Goal: Task Accomplishment & Management: Manage account settings

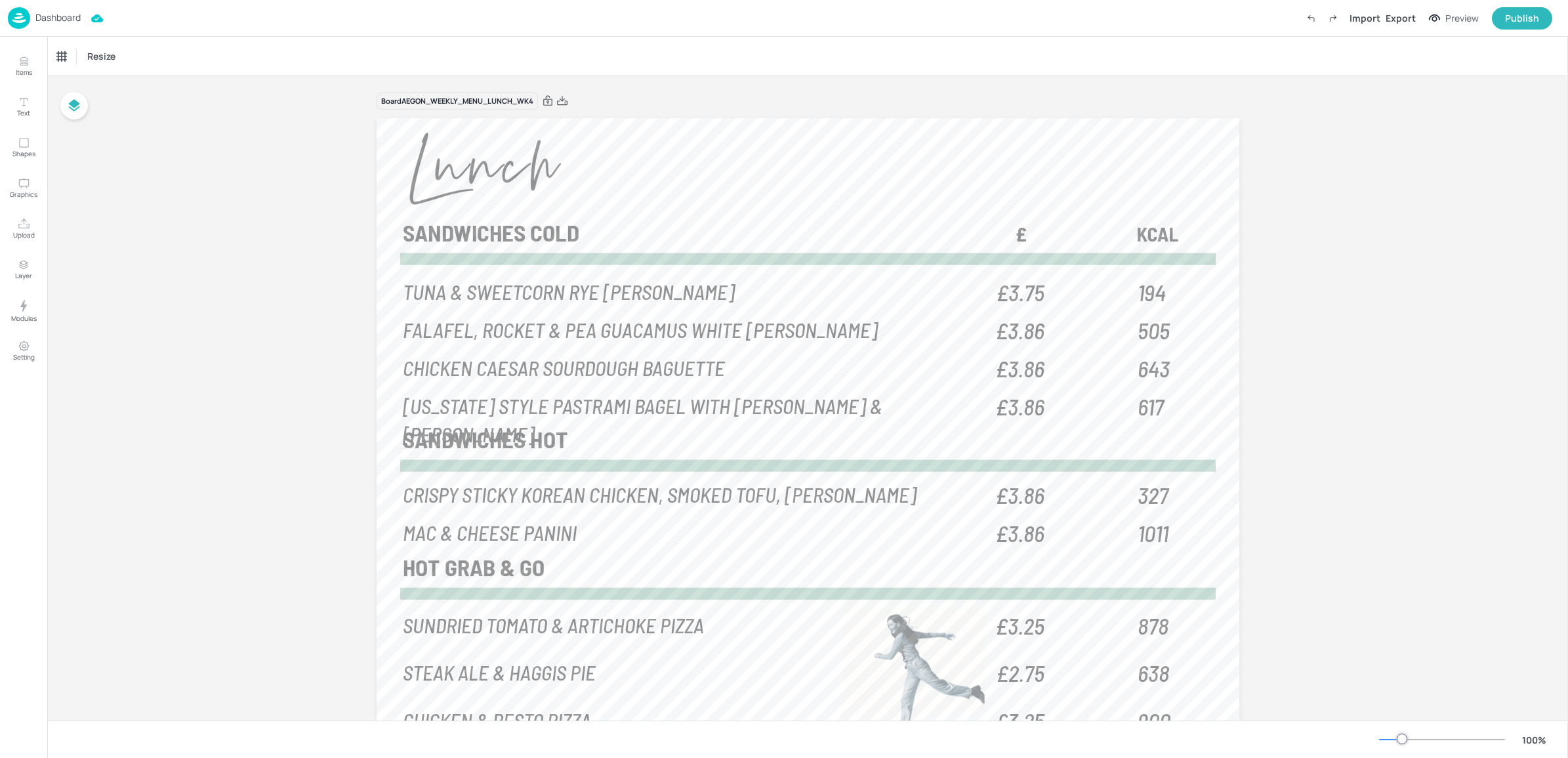
click at [68, 17] on p "Dashboard" at bounding box center [58, 17] width 45 height 9
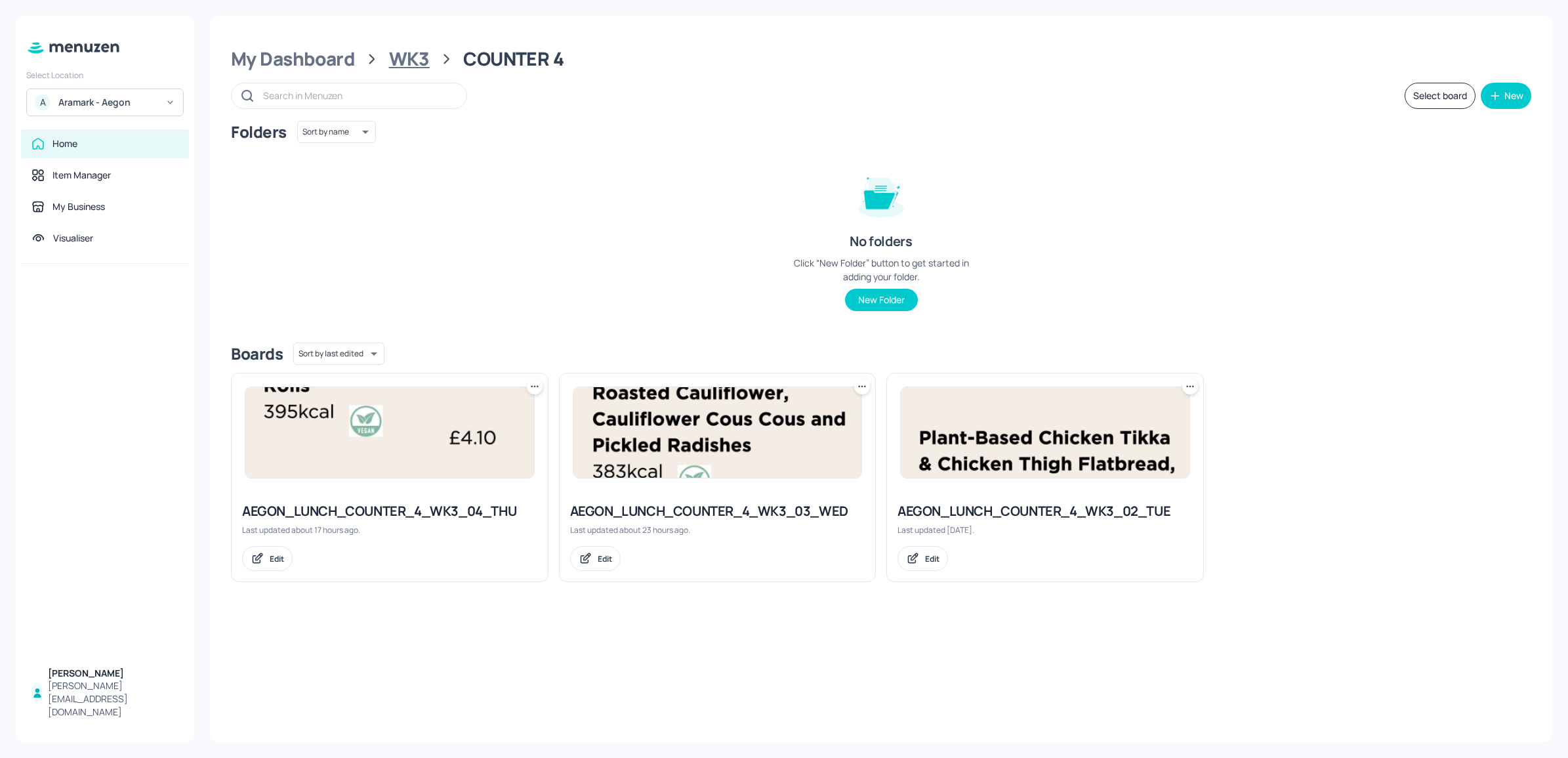
click at [416, 53] on div "WK3" at bounding box center [409, 59] width 40 height 24
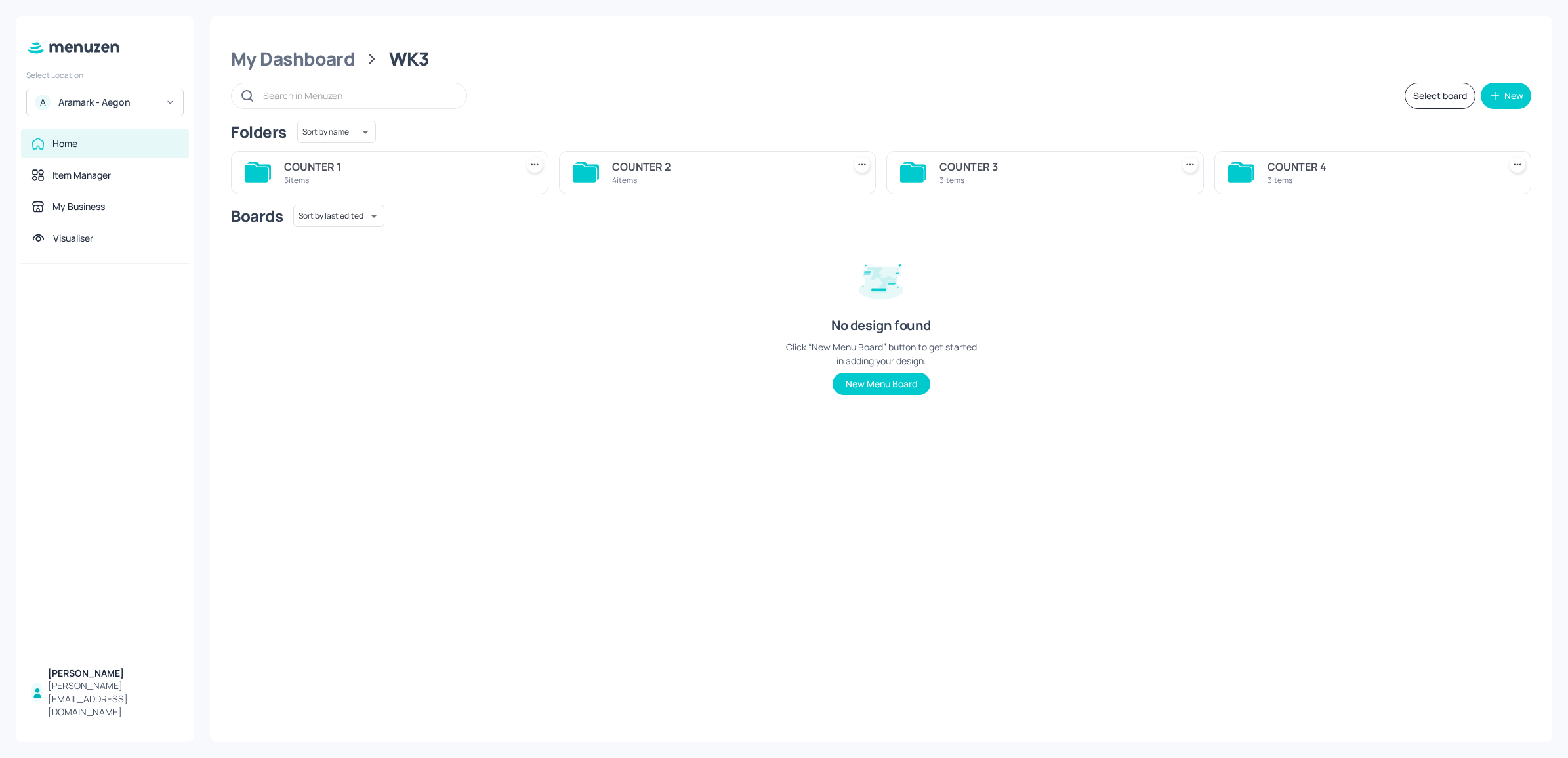
click at [1326, 171] on div "COUNTER 4" at bounding box center [1381, 167] width 227 height 16
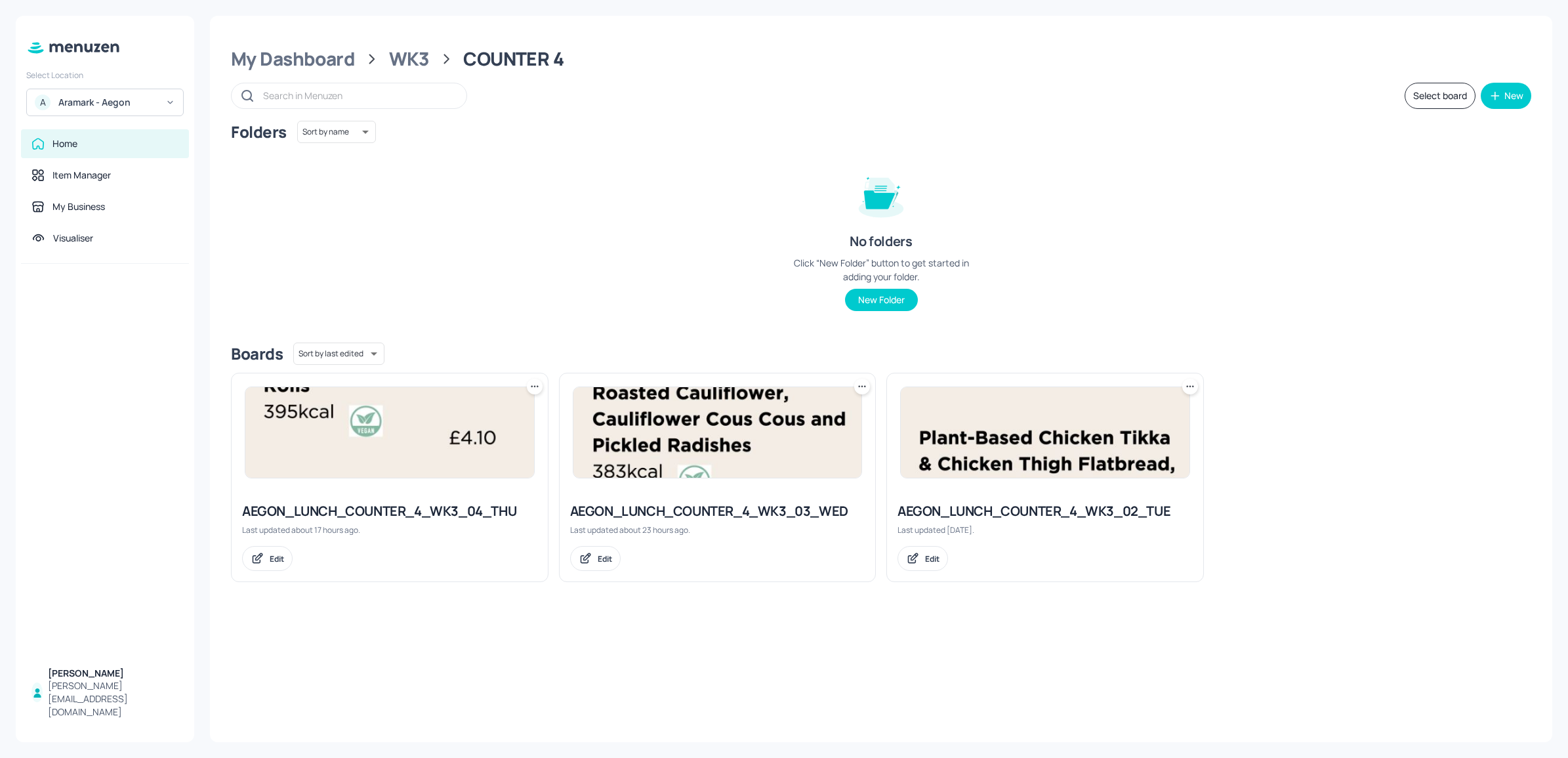
click at [440, 455] on img at bounding box center [389, 433] width 289 height 91
click at [404, 65] on div "WK3" at bounding box center [409, 59] width 40 height 24
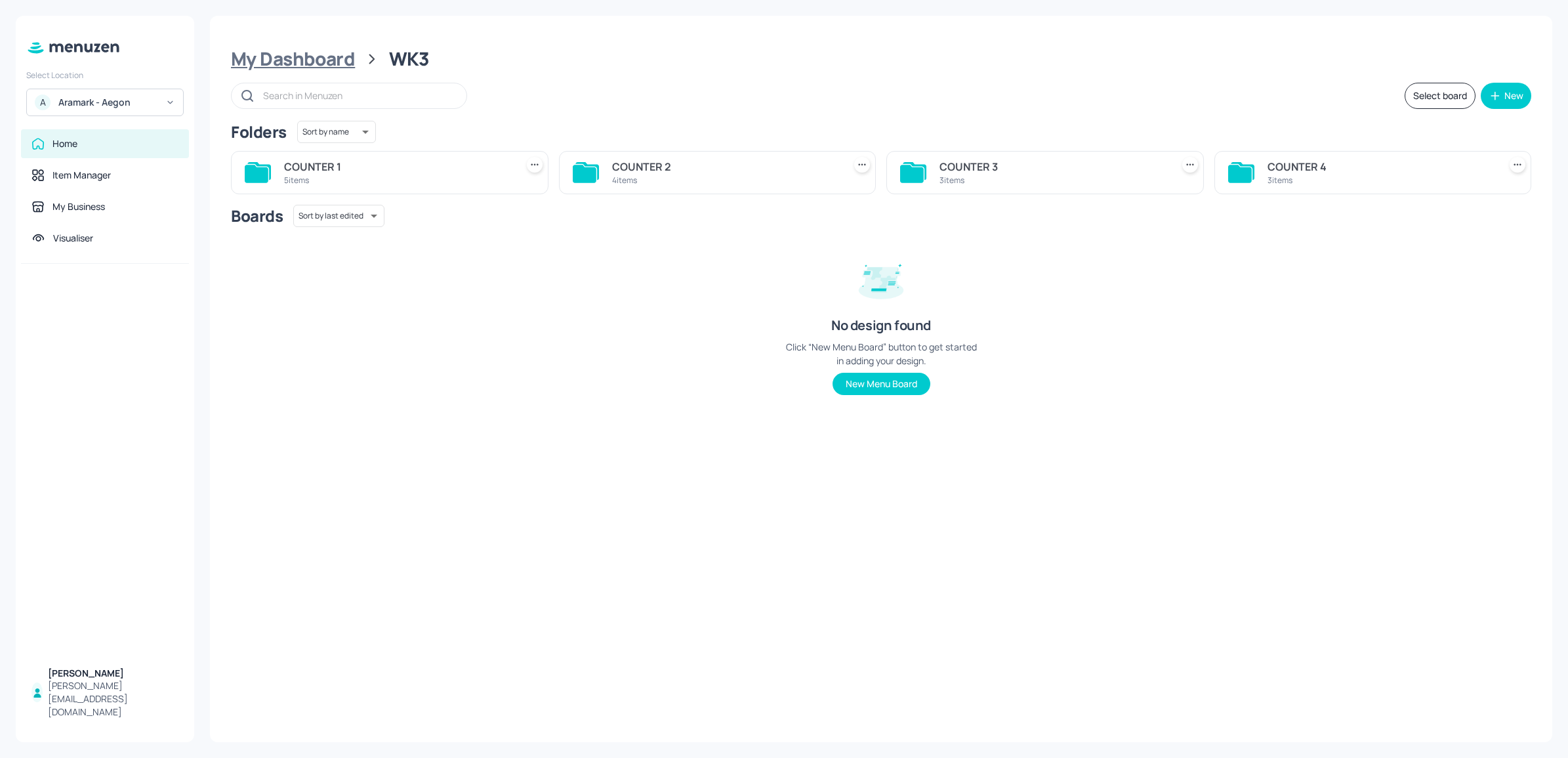
click at [317, 67] on div "My Dashboard" at bounding box center [293, 59] width 124 height 24
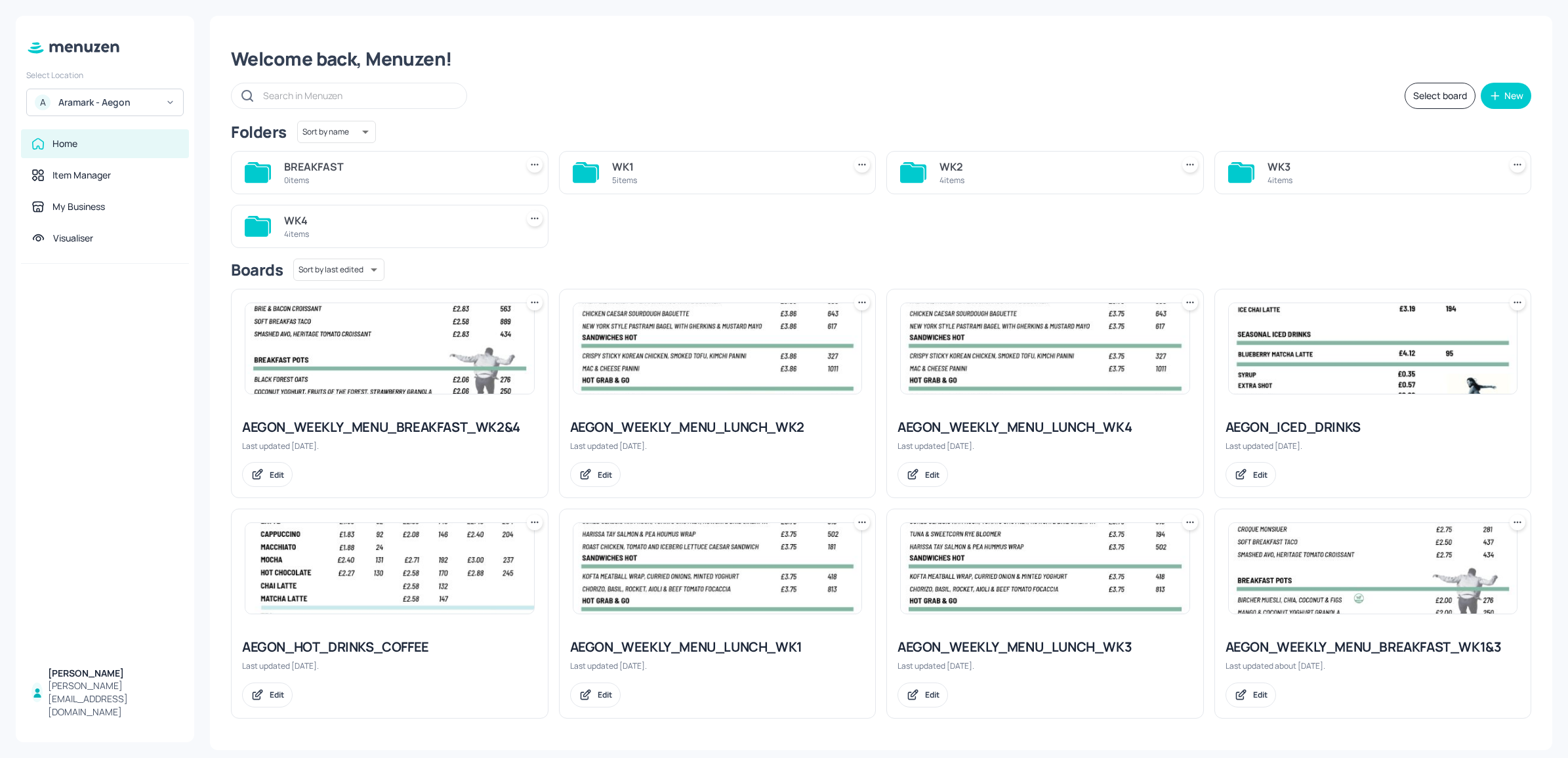
click at [637, 180] on div "5 items" at bounding box center [726, 180] width 227 height 11
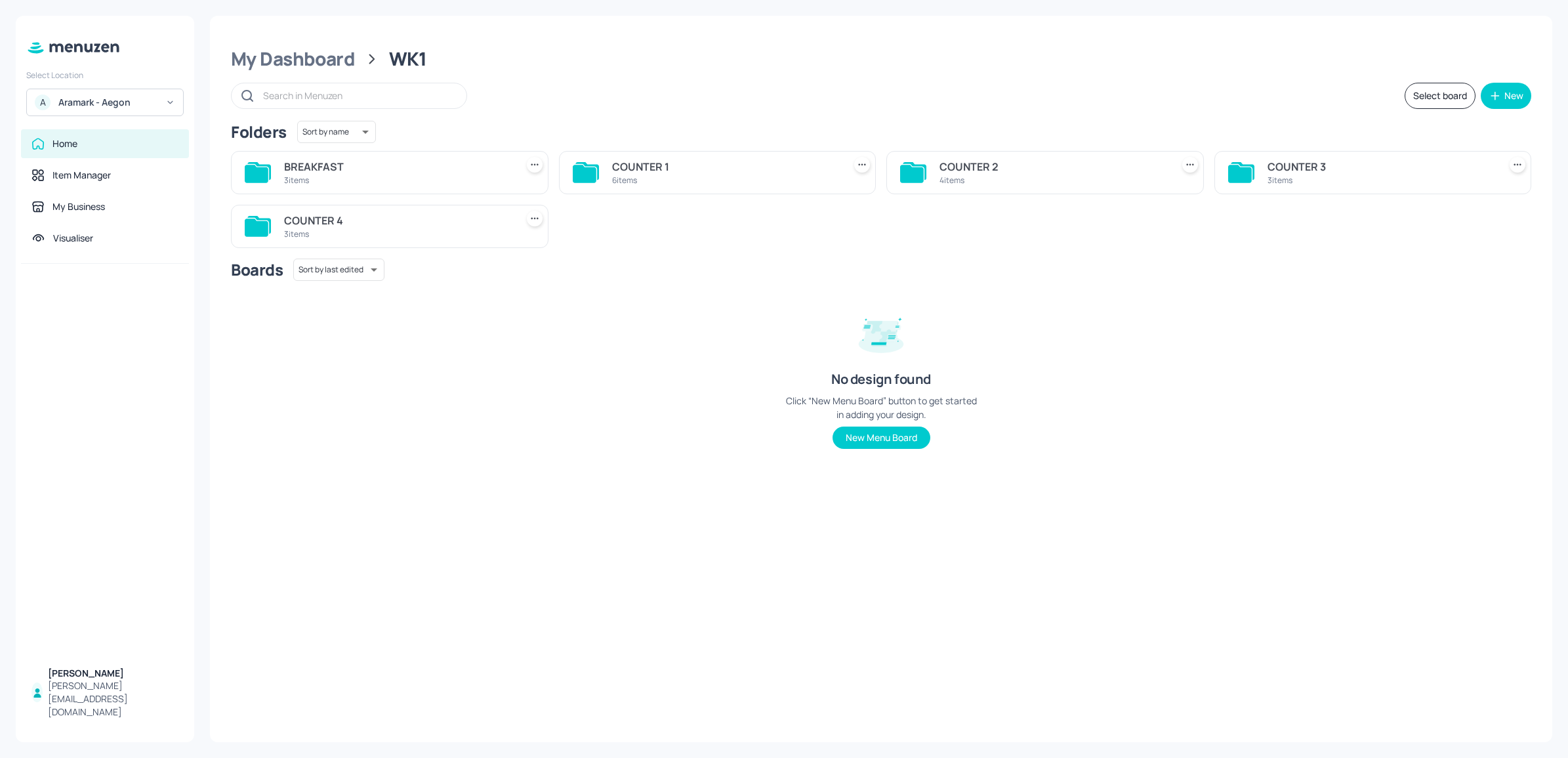
click at [448, 233] on div "3 items" at bounding box center [398, 234] width 227 height 11
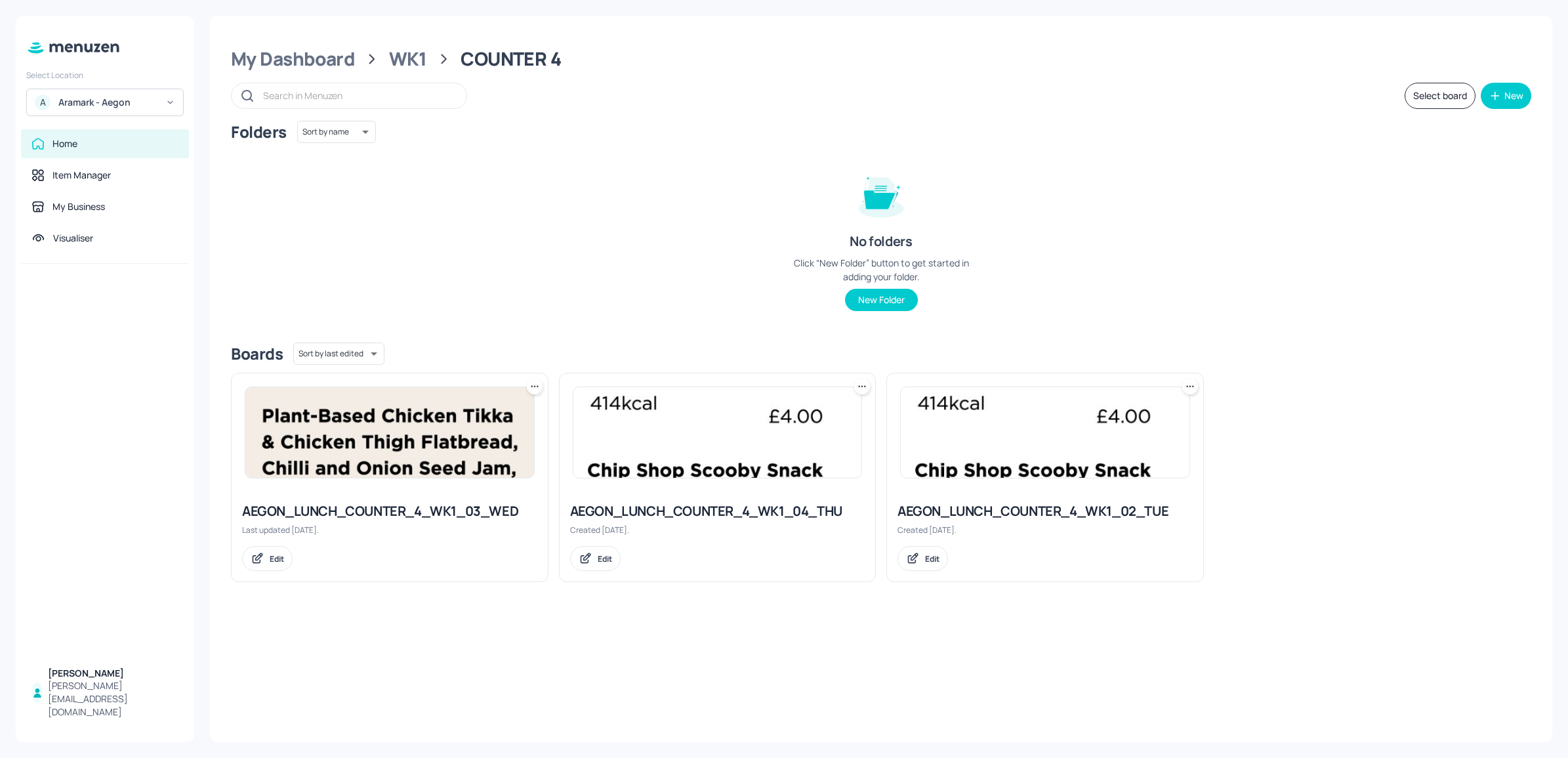
click at [646, 461] on img at bounding box center [718, 433] width 289 height 91
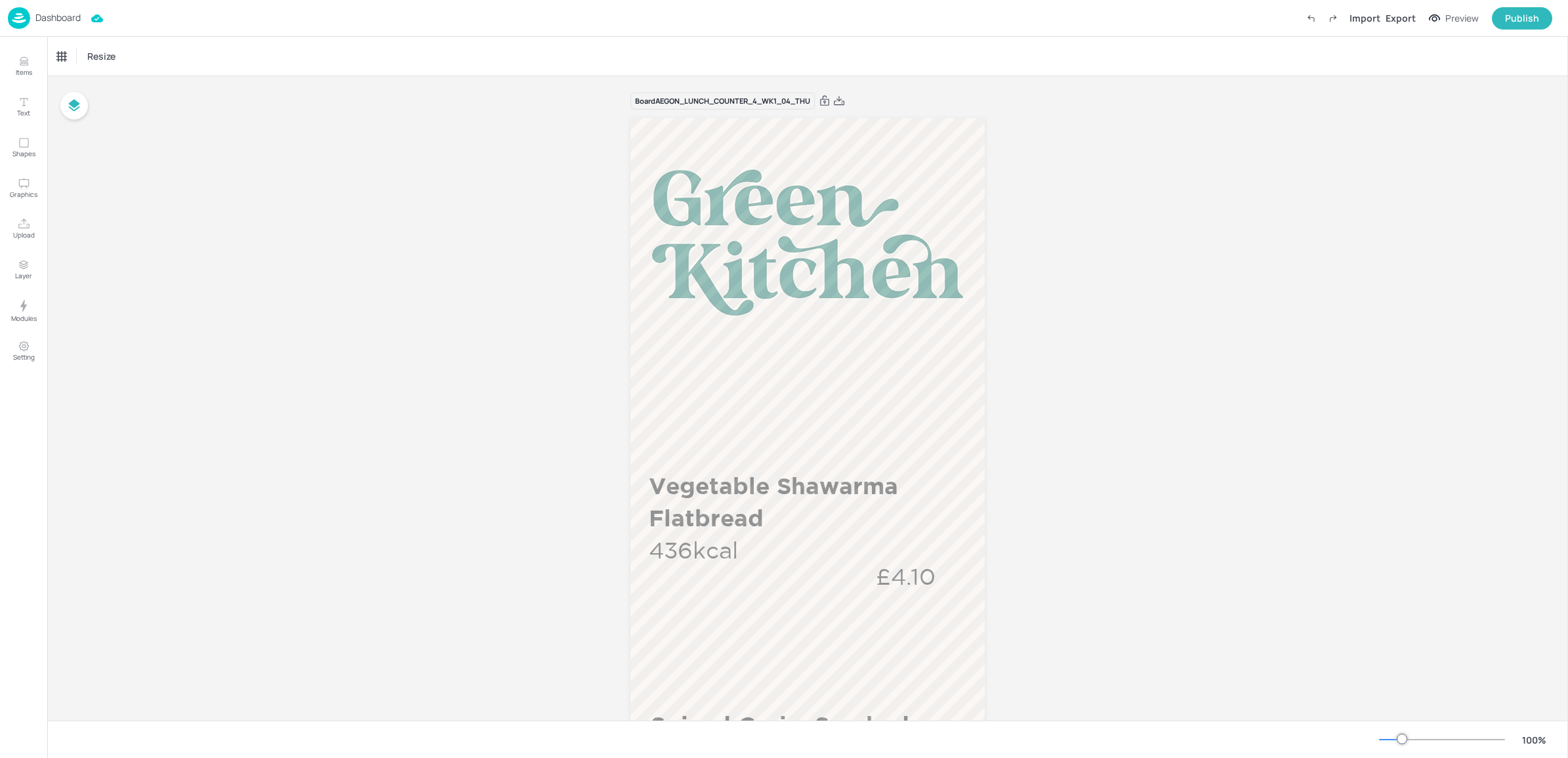
click at [56, 13] on p "Dashboard" at bounding box center [58, 17] width 45 height 9
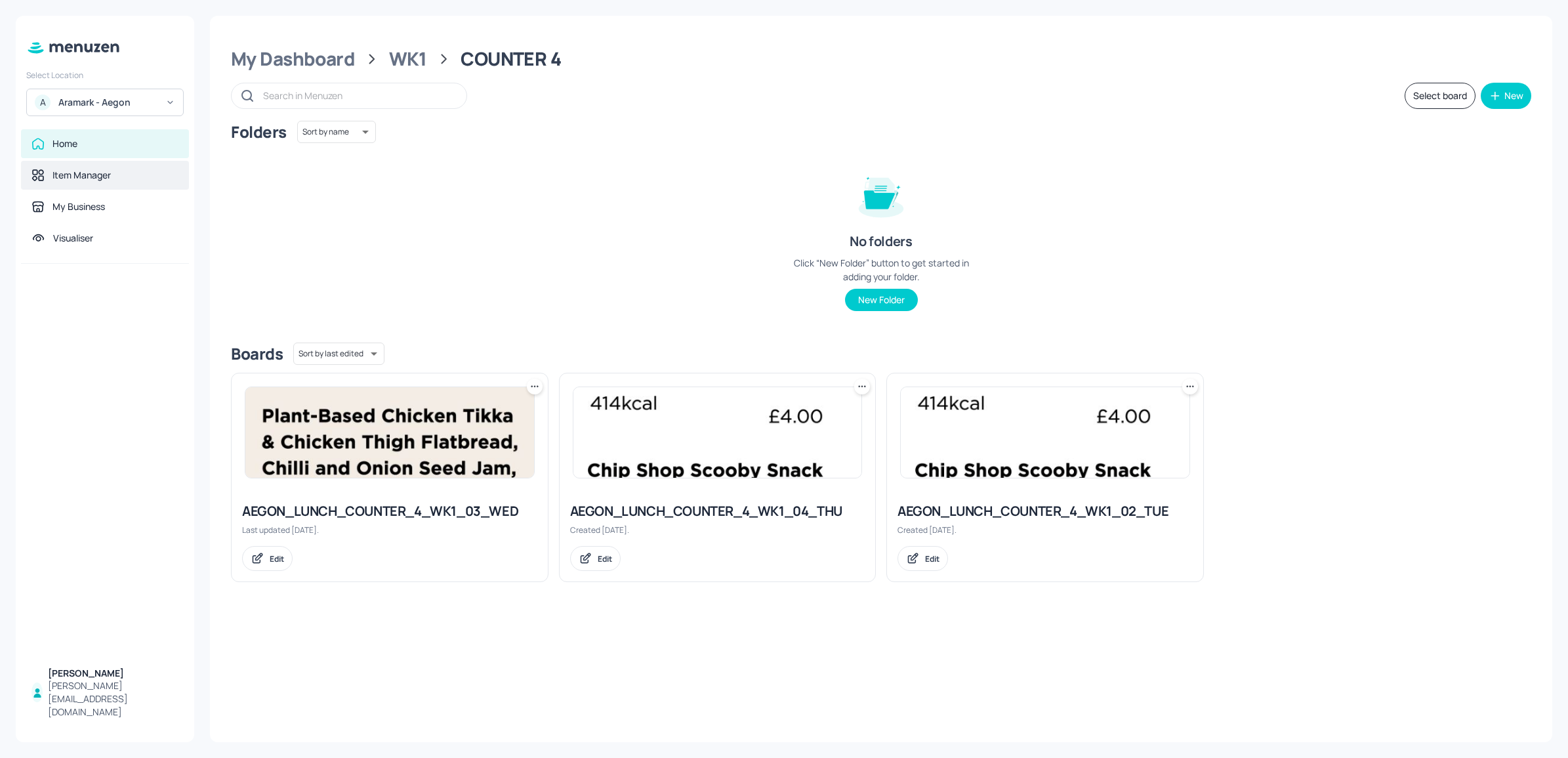
click at [81, 174] on div "Item Manager" at bounding box center [81, 175] width 58 height 13
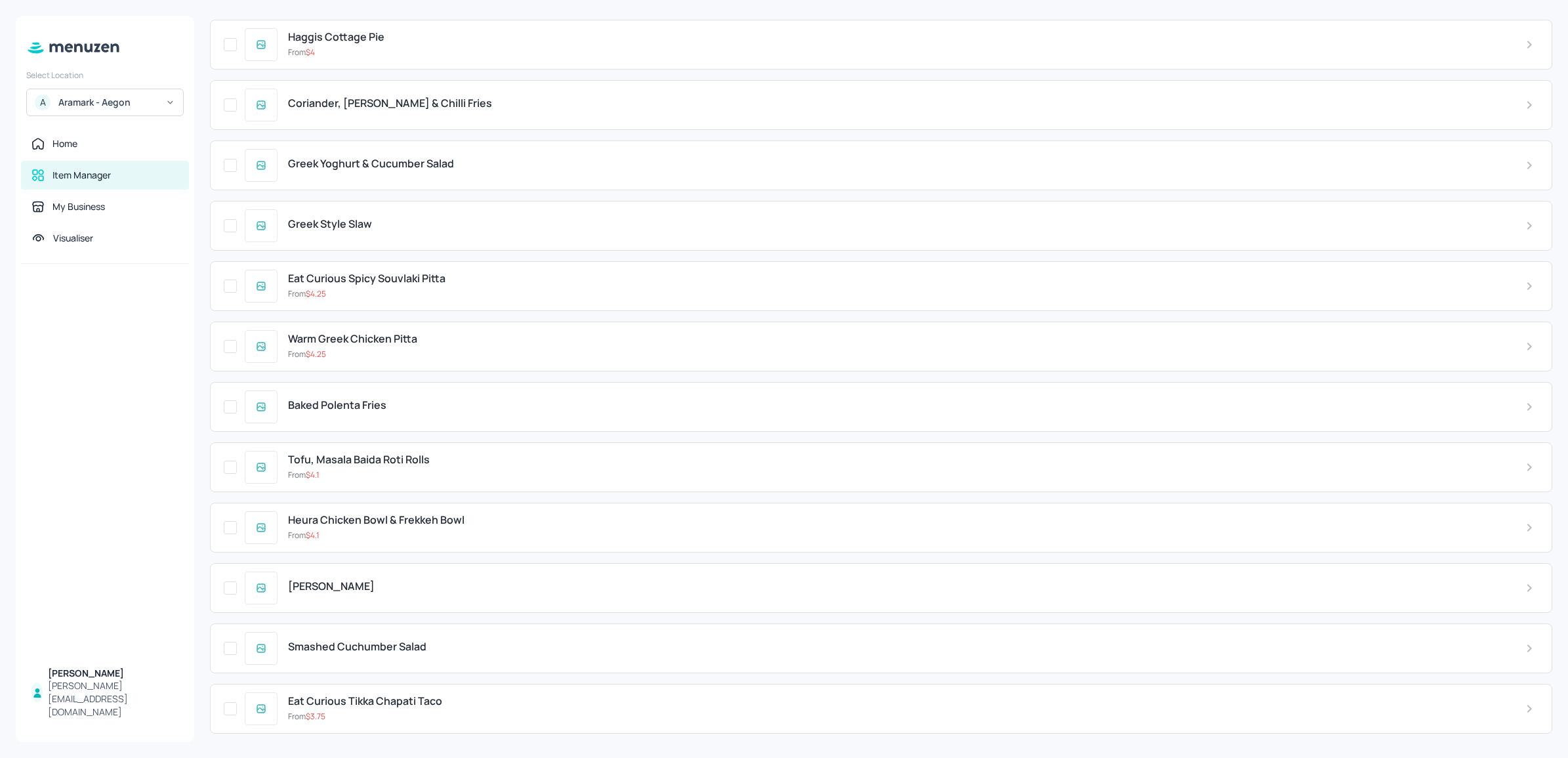
scroll to position [6678, 0]
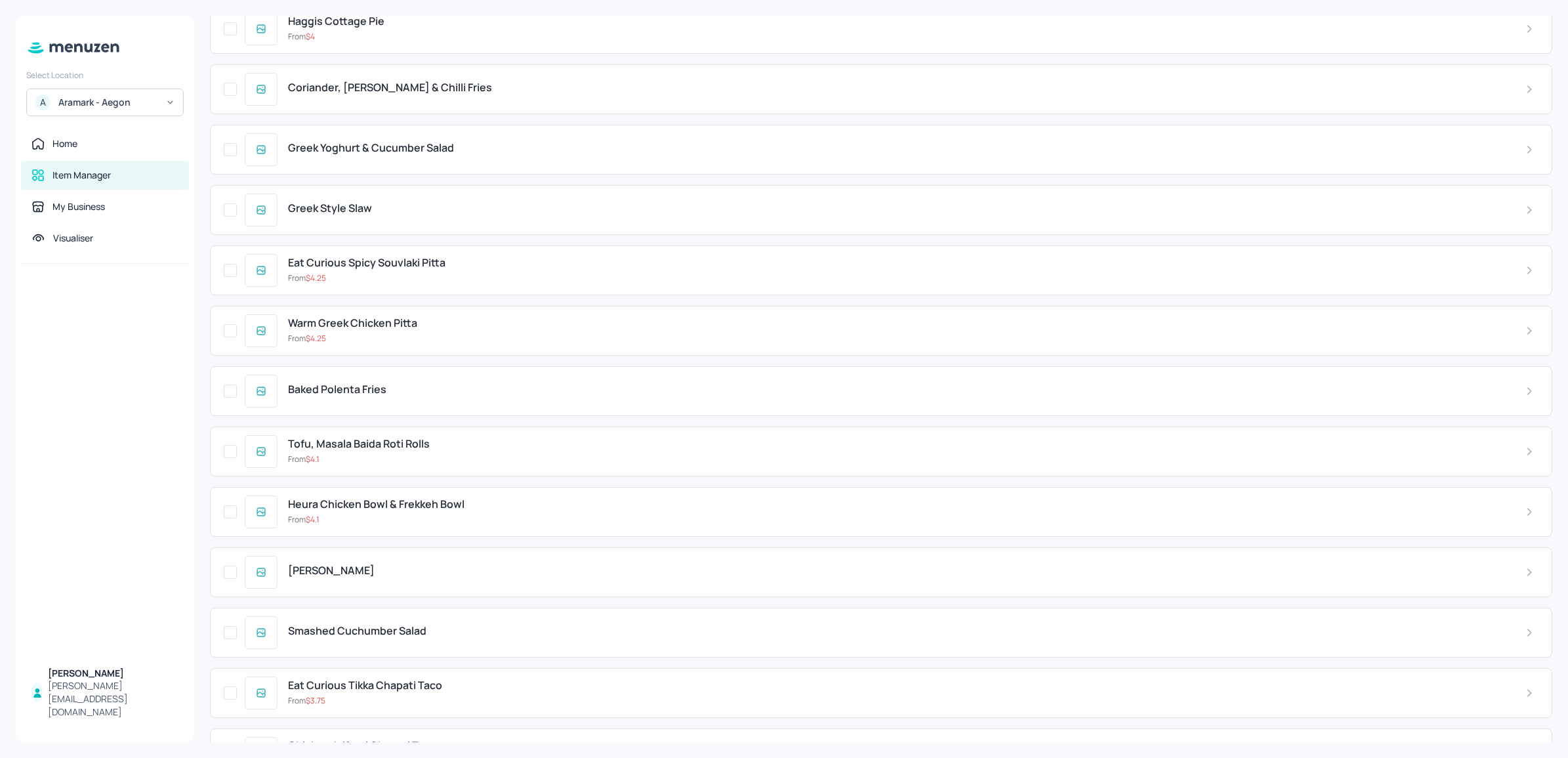
click at [326, 396] on span "Baked Polenta Fries" at bounding box center [337, 389] width 98 height 13
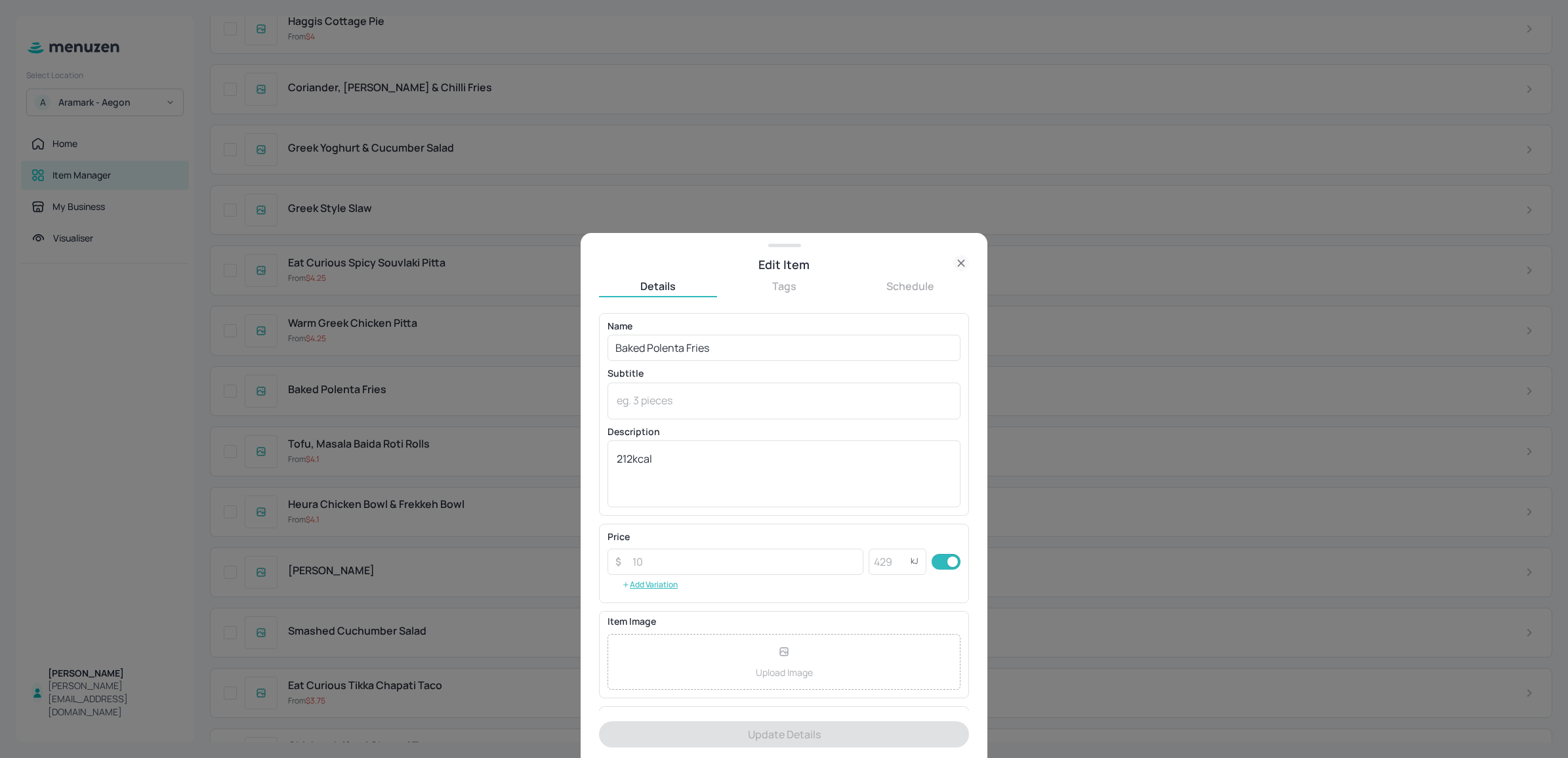
click at [110, 378] on div at bounding box center [784, 379] width 1568 height 758
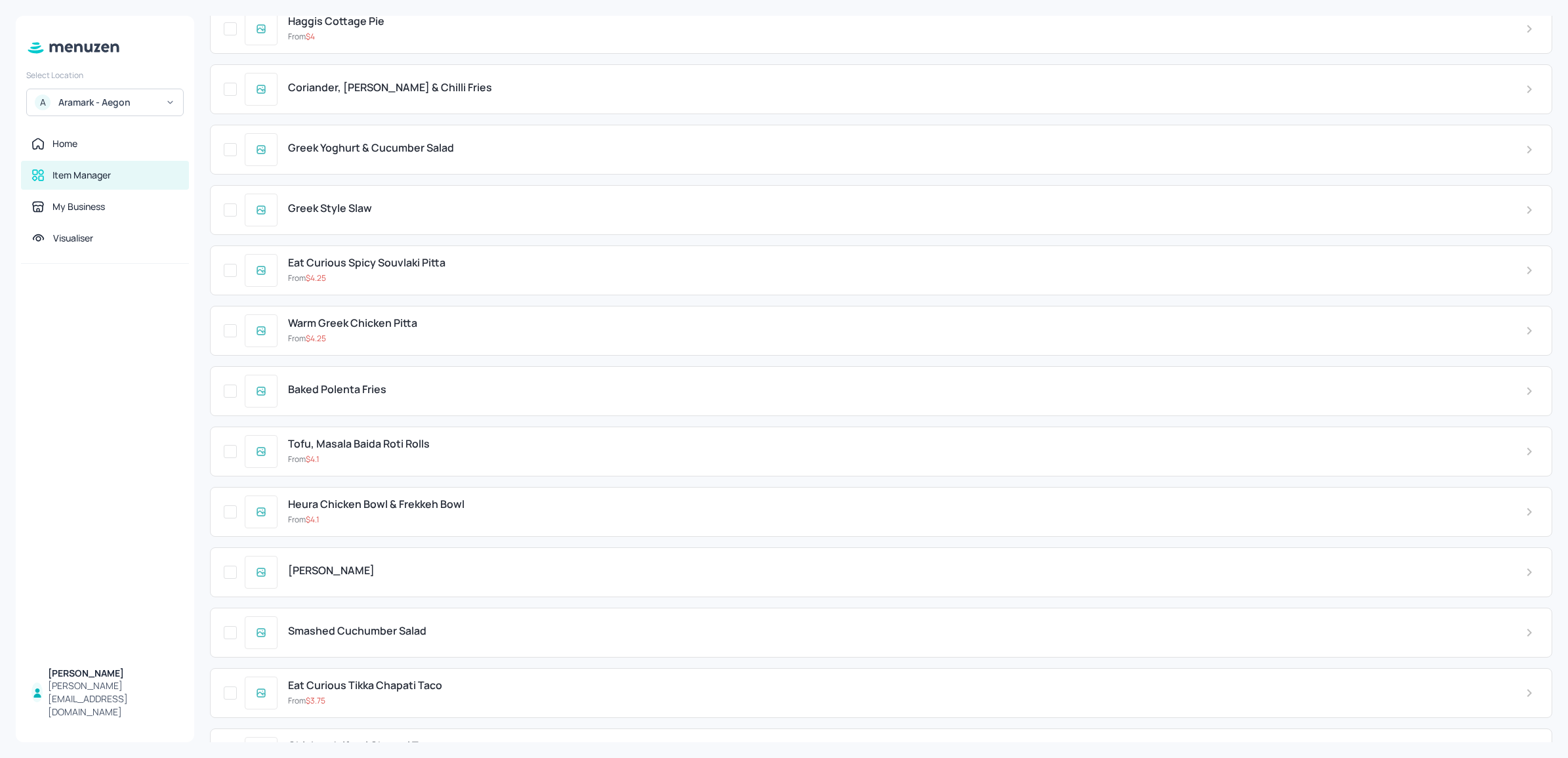
click at [102, 60] on div at bounding box center [105, 47] width 178 height 33
click at [102, 52] on icon at bounding box center [73, 47] width 95 height 15
click at [96, 47] on icon at bounding box center [73, 47] width 95 height 15
click at [67, 150] on div "Home" at bounding box center [65, 144] width 25 height 13
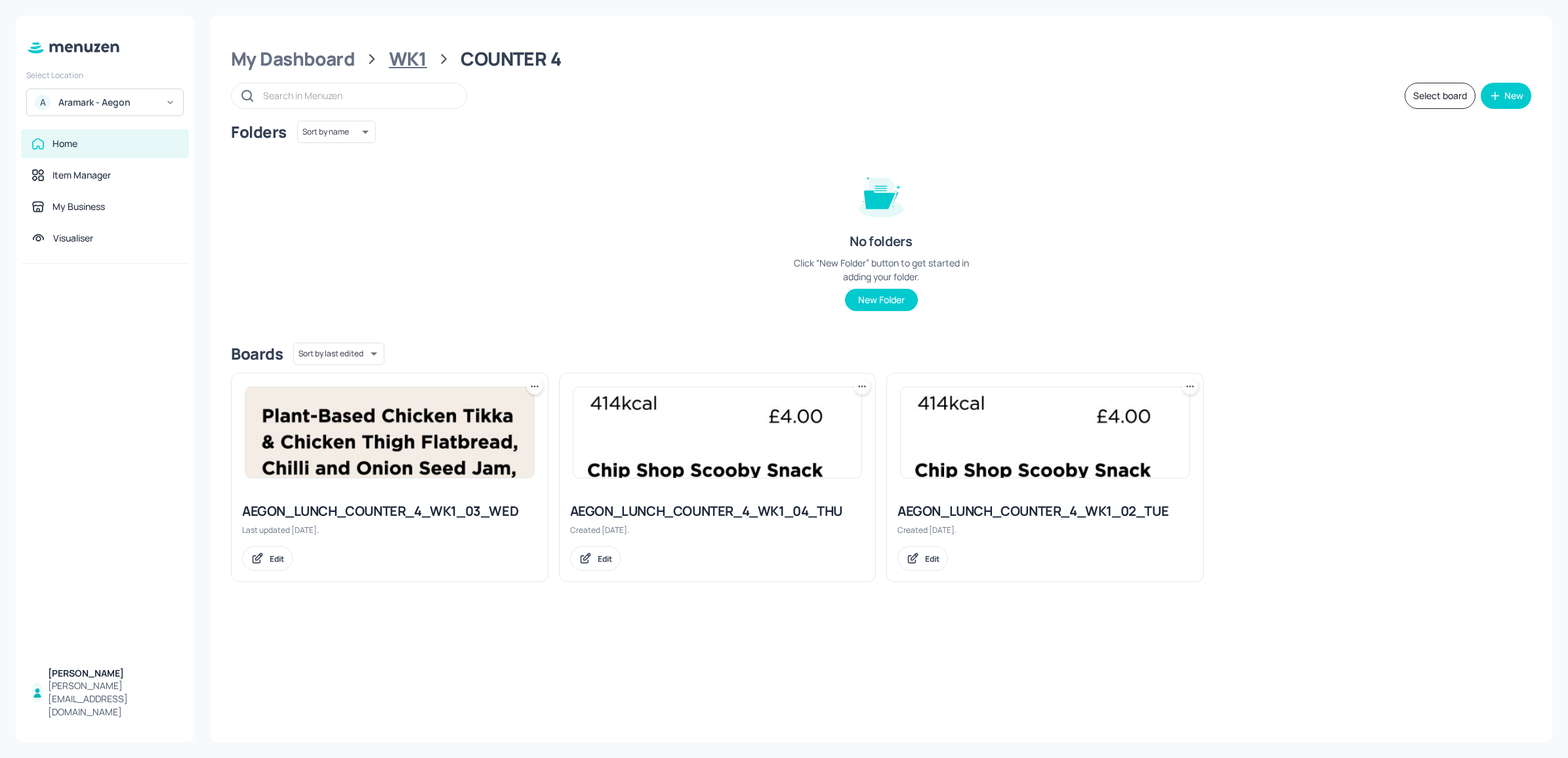
click at [418, 63] on div "WK1" at bounding box center [408, 59] width 38 height 24
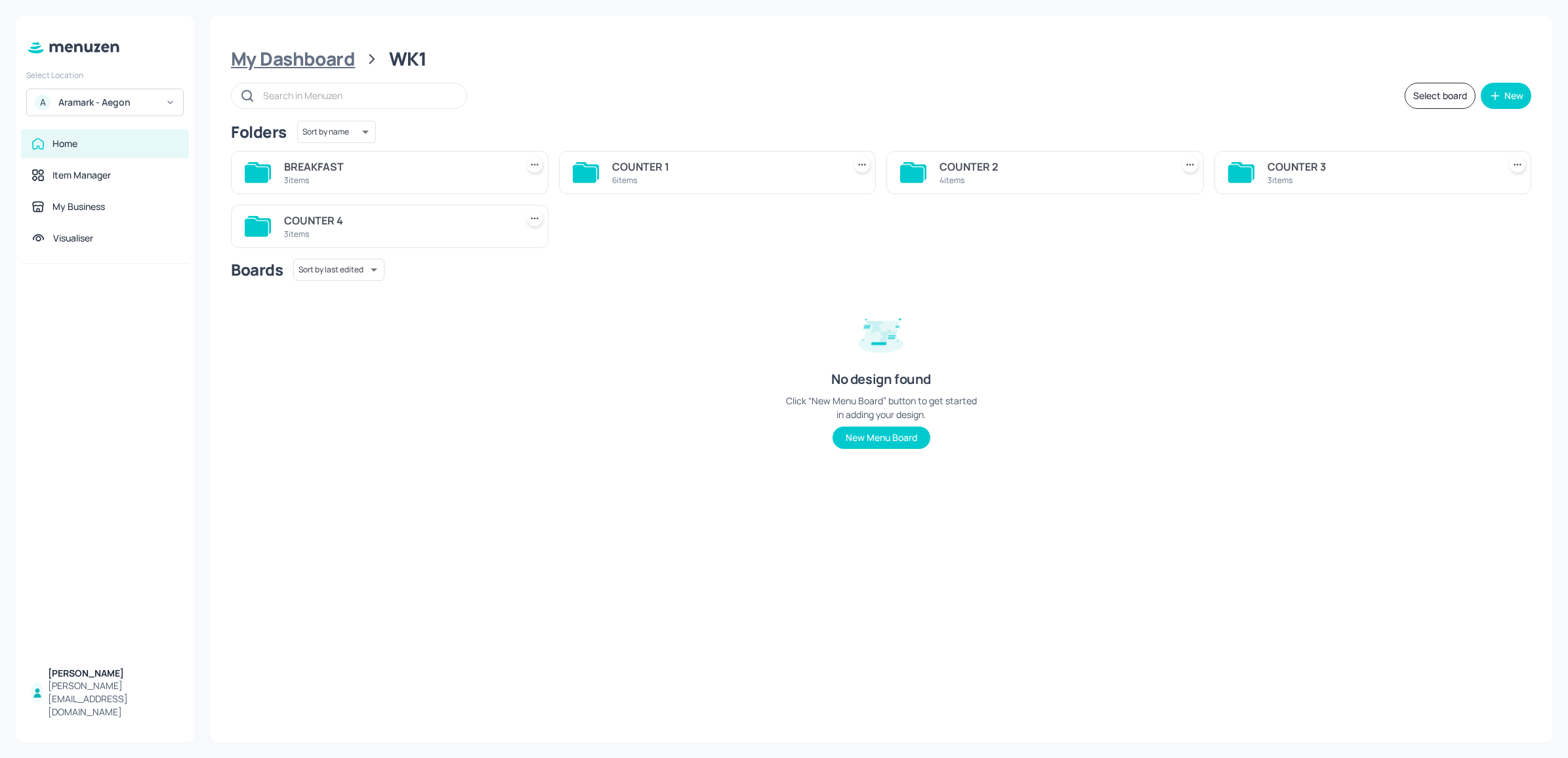
click at [343, 53] on div "My Dashboard" at bounding box center [293, 59] width 124 height 24
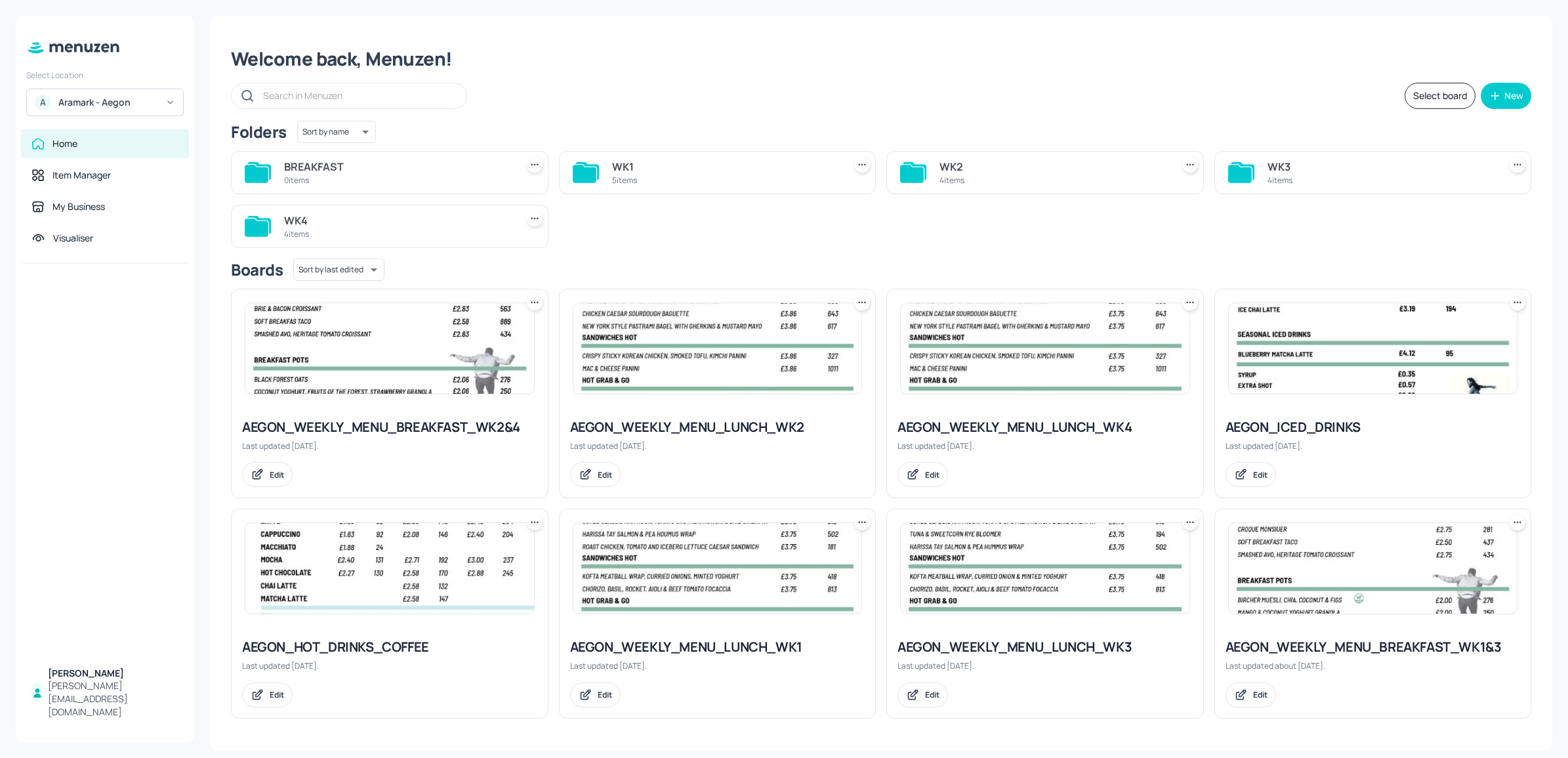
click at [1384, 177] on div "4 items" at bounding box center [1381, 180] width 227 height 11
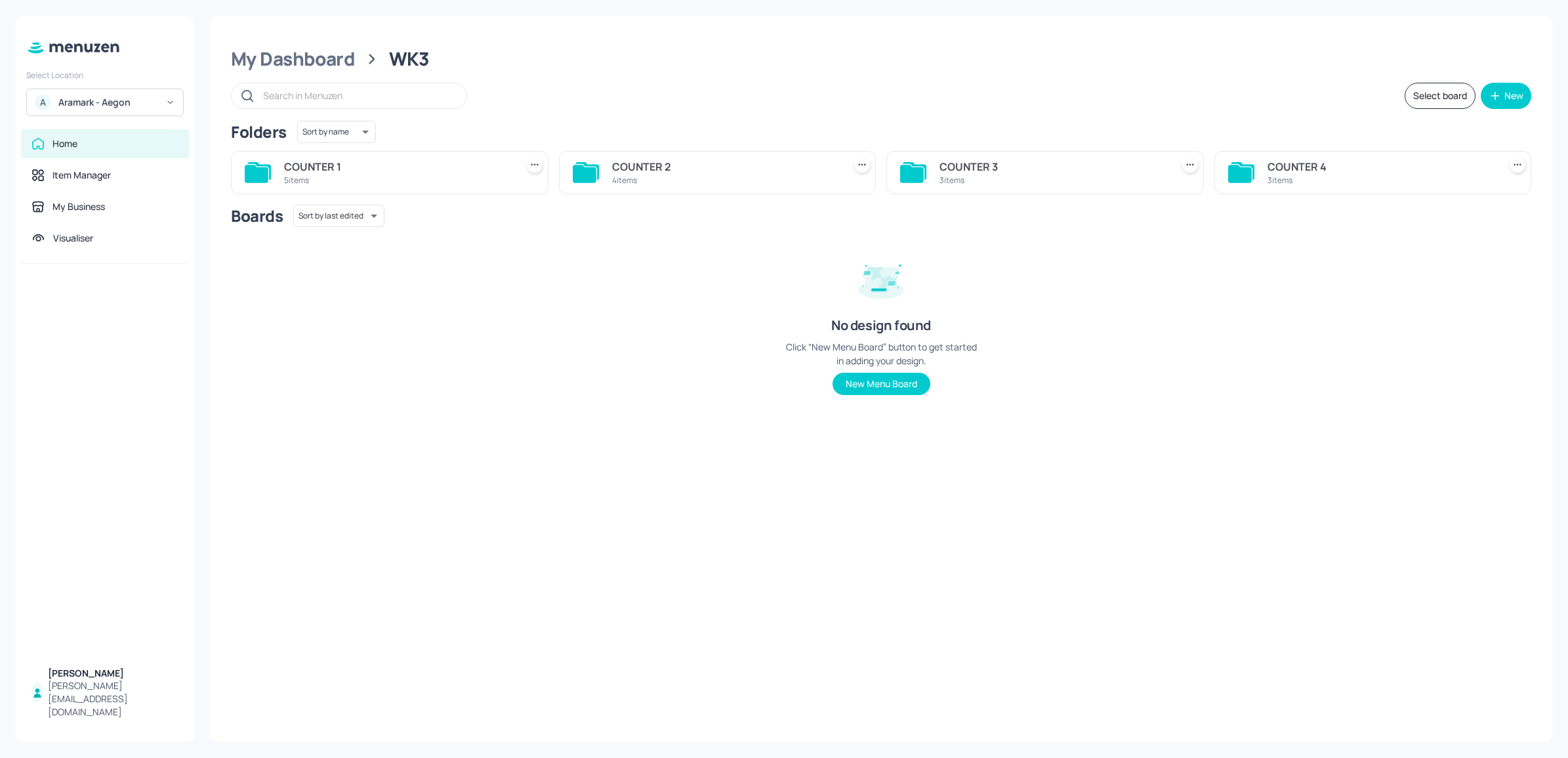
click at [366, 178] on div "5 items" at bounding box center [398, 180] width 227 height 11
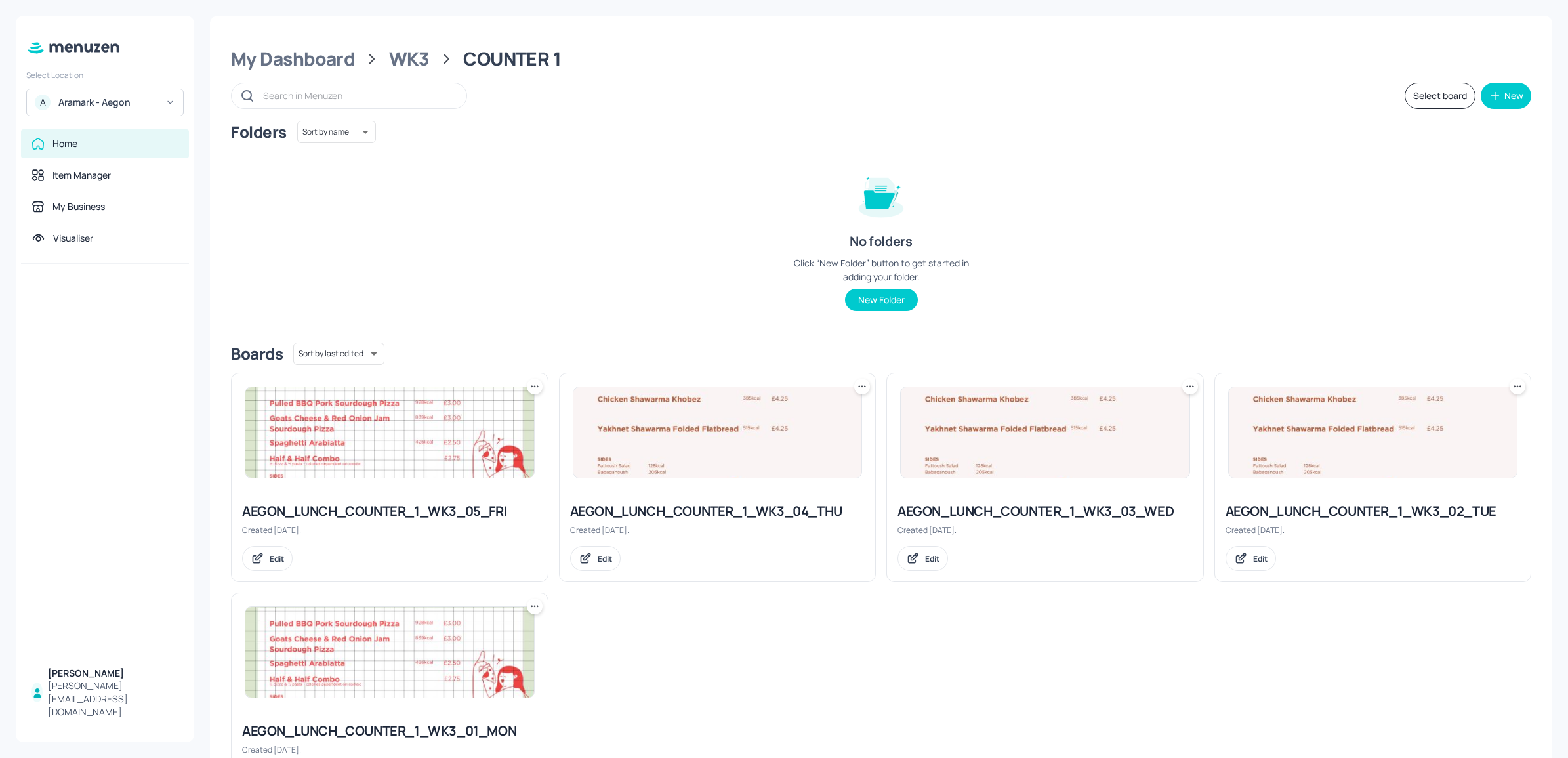
click at [753, 431] on img at bounding box center [718, 433] width 289 height 91
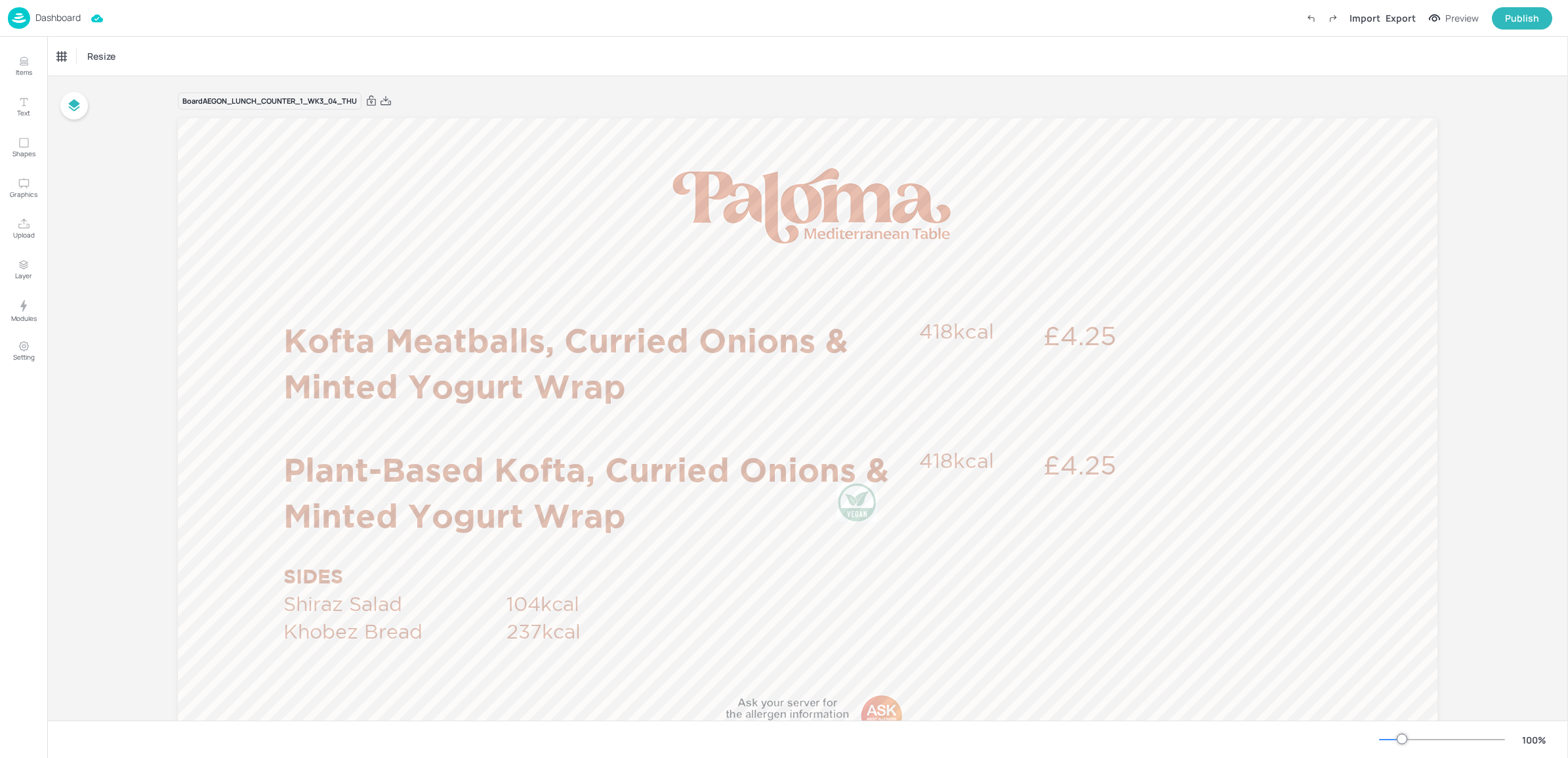
click at [31, 20] on div "Dashboard" at bounding box center [44, 17] width 73 height 22
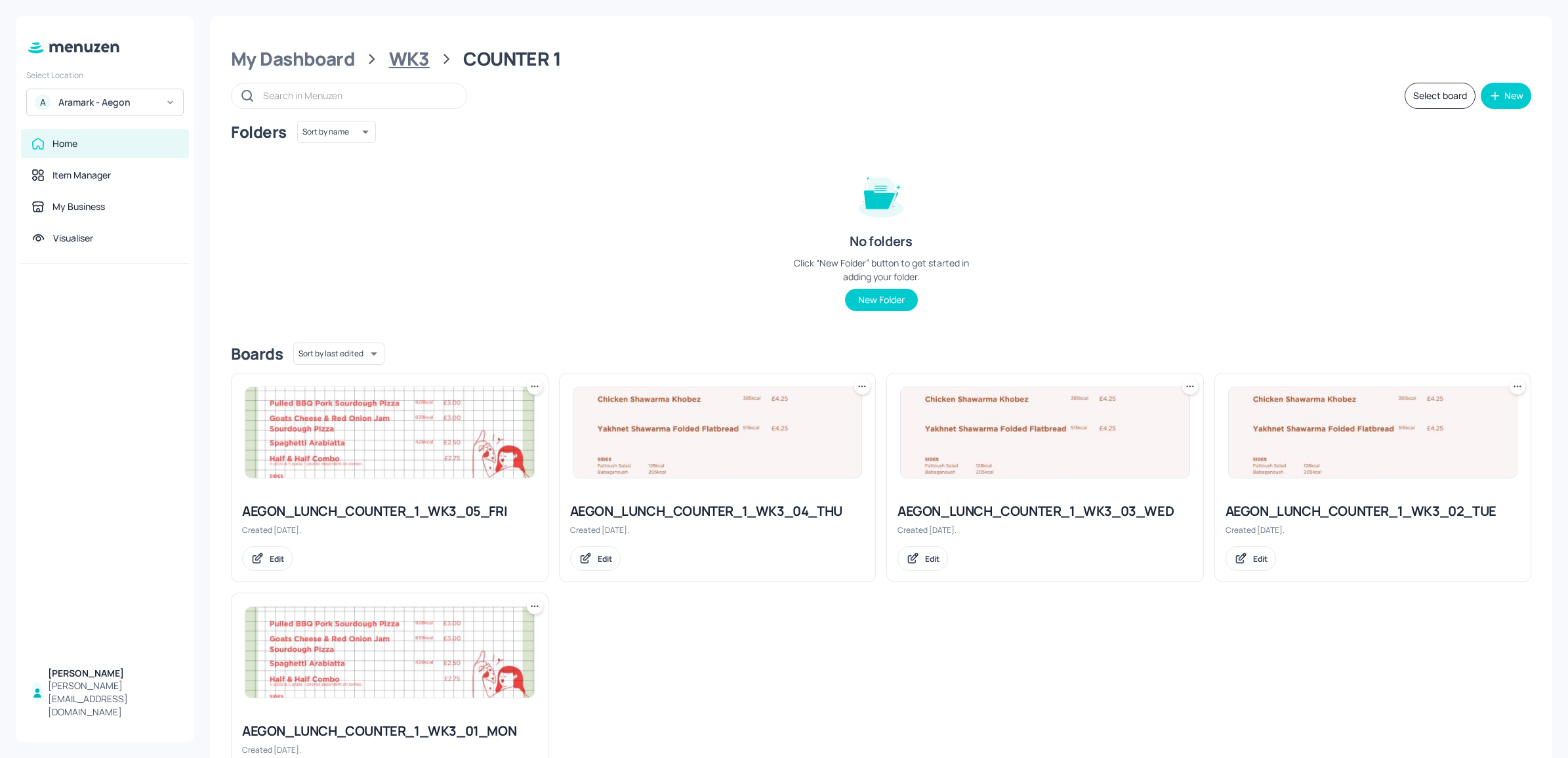
click at [418, 60] on div "WK3" at bounding box center [409, 59] width 40 height 24
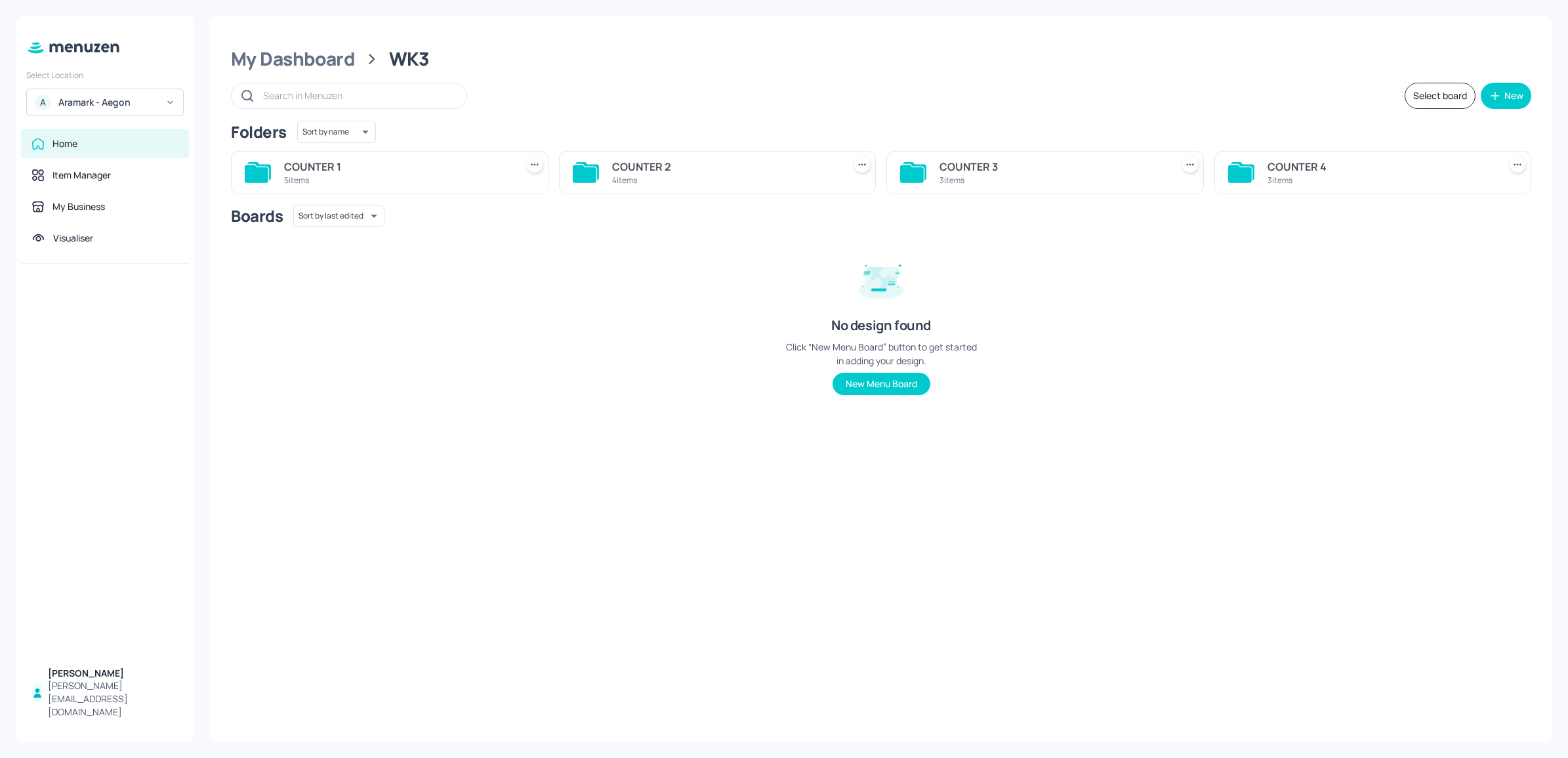
click at [778, 171] on div "COUNTER 2" at bounding box center [726, 167] width 227 height 16
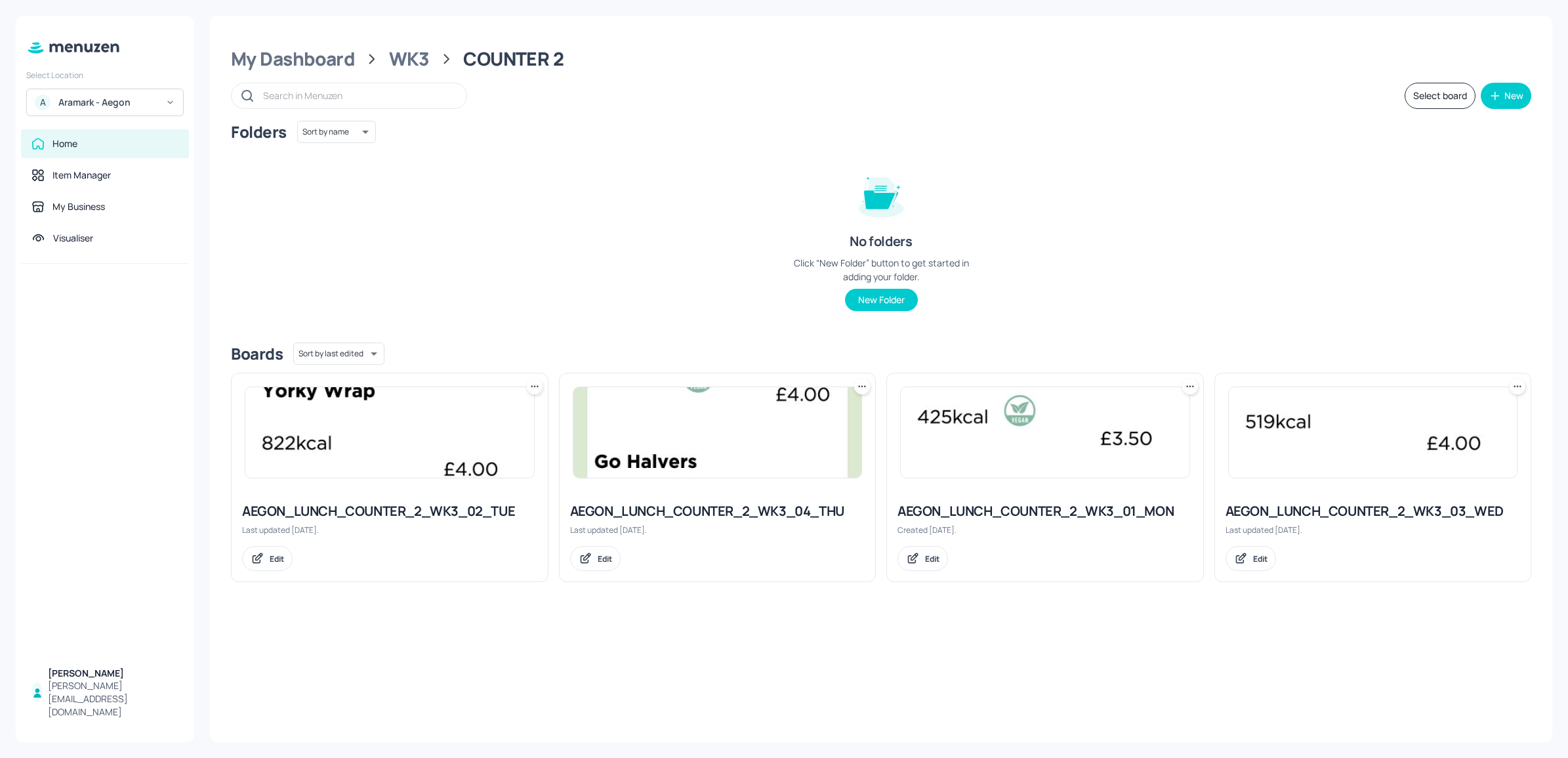
click at [757, 447] on img at bounding box center [718, 433] width 289 height 91
click at [410, 57] on div "WK3" at bounding box center [409, 59] width 40 height 24
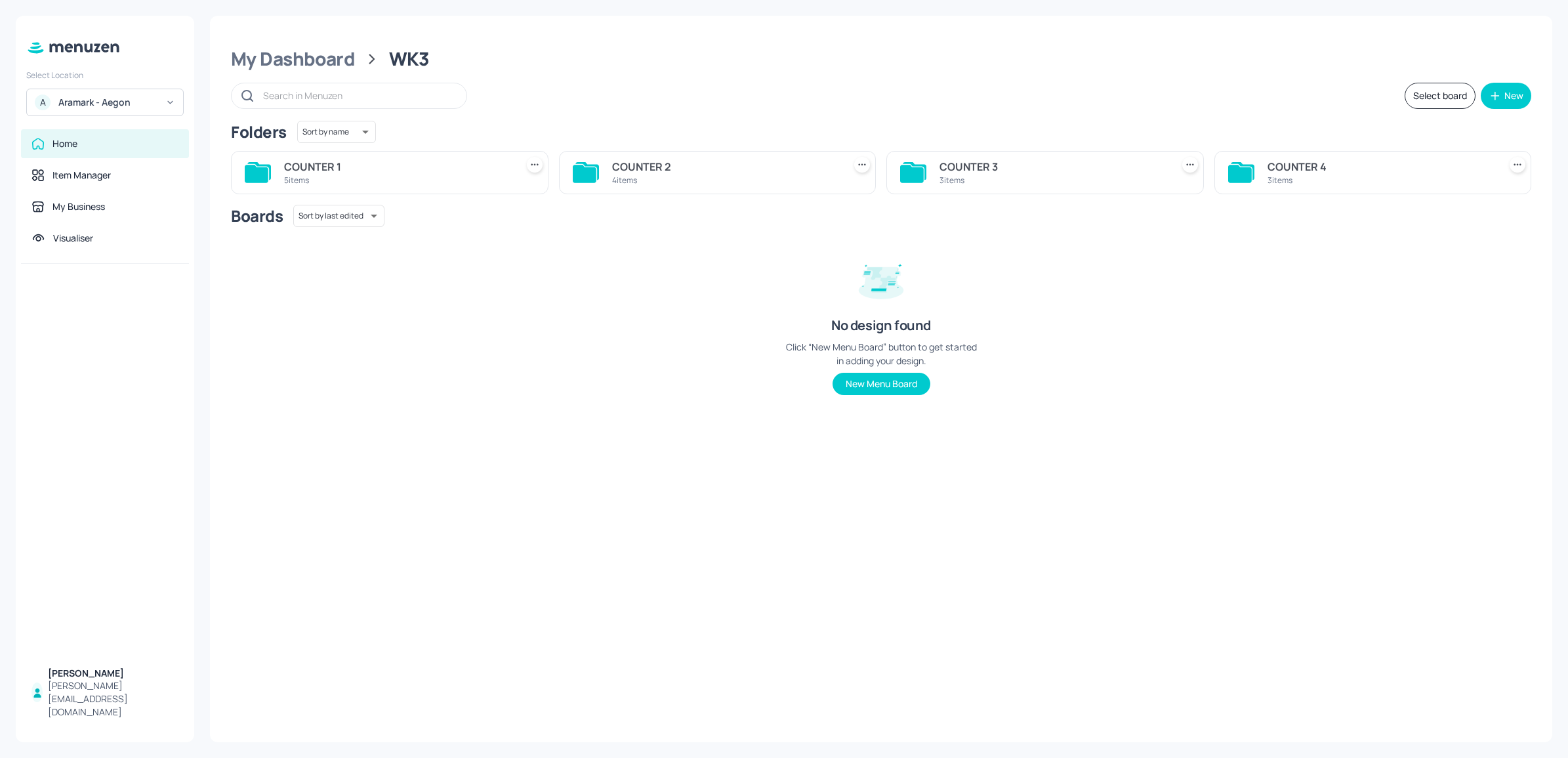
click at [1005, 158] on div "COUNTER 3 3 items" at bounding box center [1053, 172] width 227 height 31
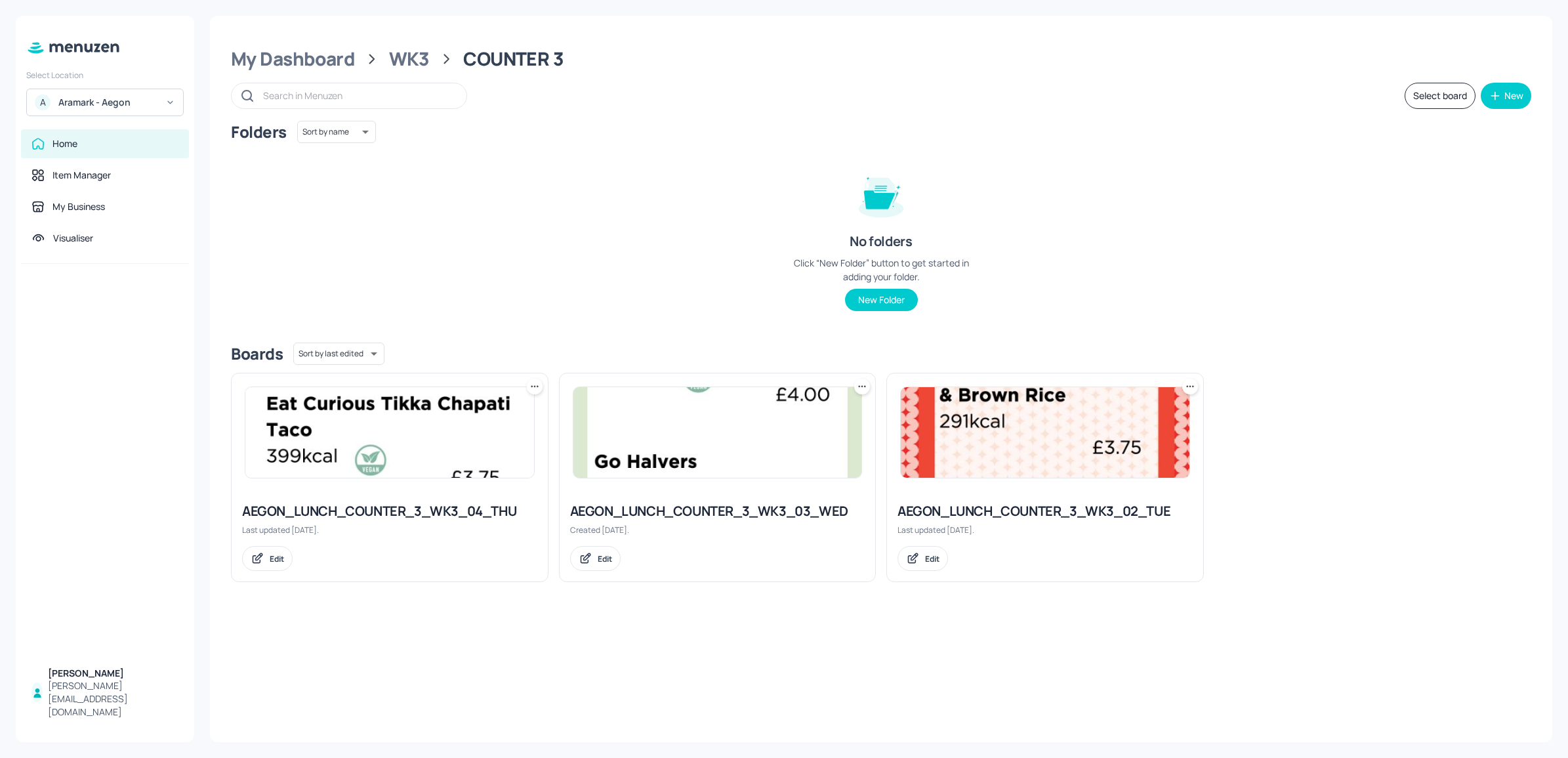
click at [501, 432] on img at bounding box center [389, 433] width 289 height 91
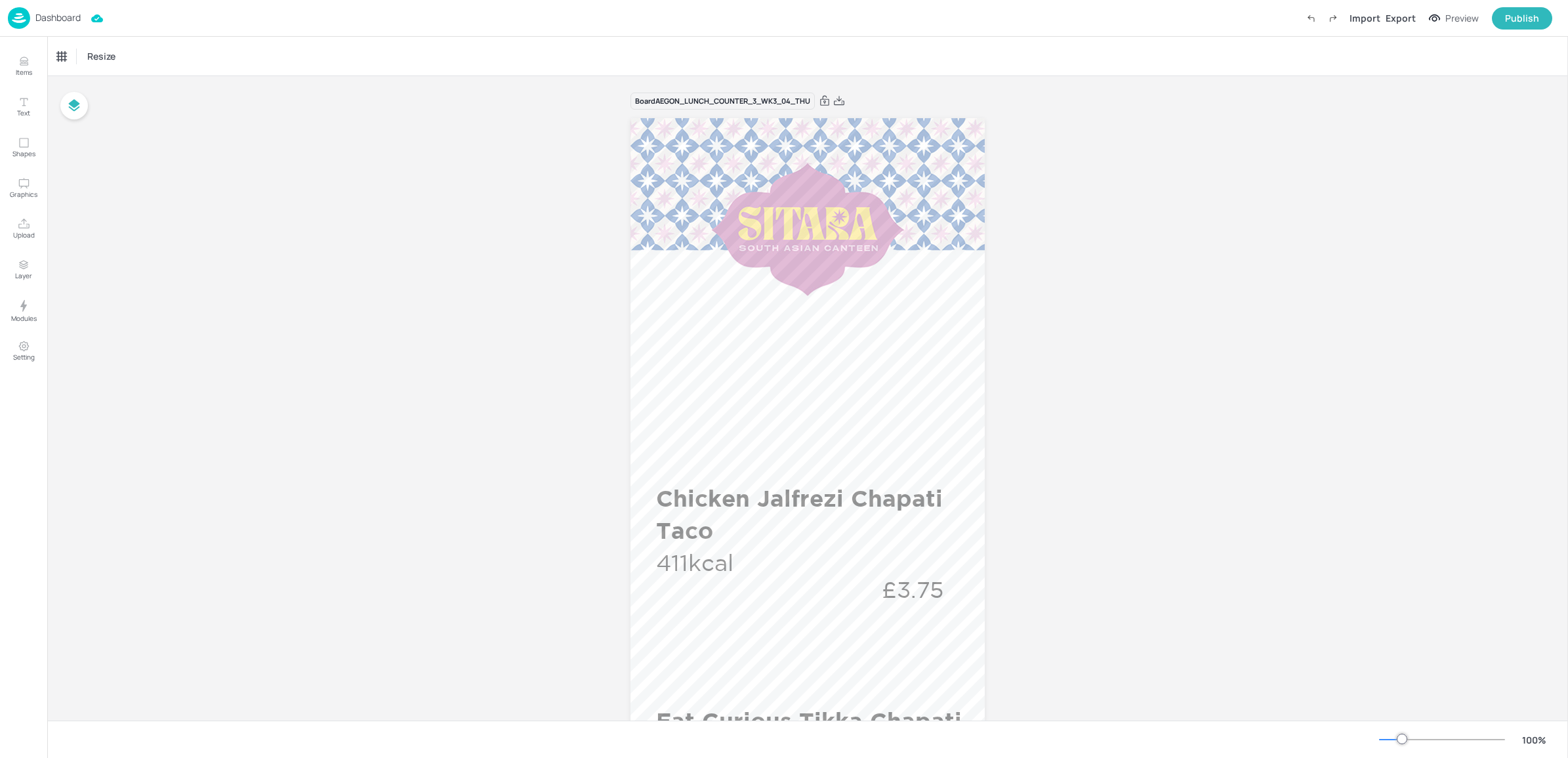
drag, startPoint x: 1564, startPoint y: 158, endPoint x: 1569, endPoint y: 329, distance: 171.1
click at [1567, 329] on html "Dashboard Import Export Preview Publish Items Text Shapes Graphics Upload Layer…" at bounding box center [784, 379] width 1568 height 758
click at [24, 65] on icon "Items" at bounding box center [23, 64] width 8 height 1
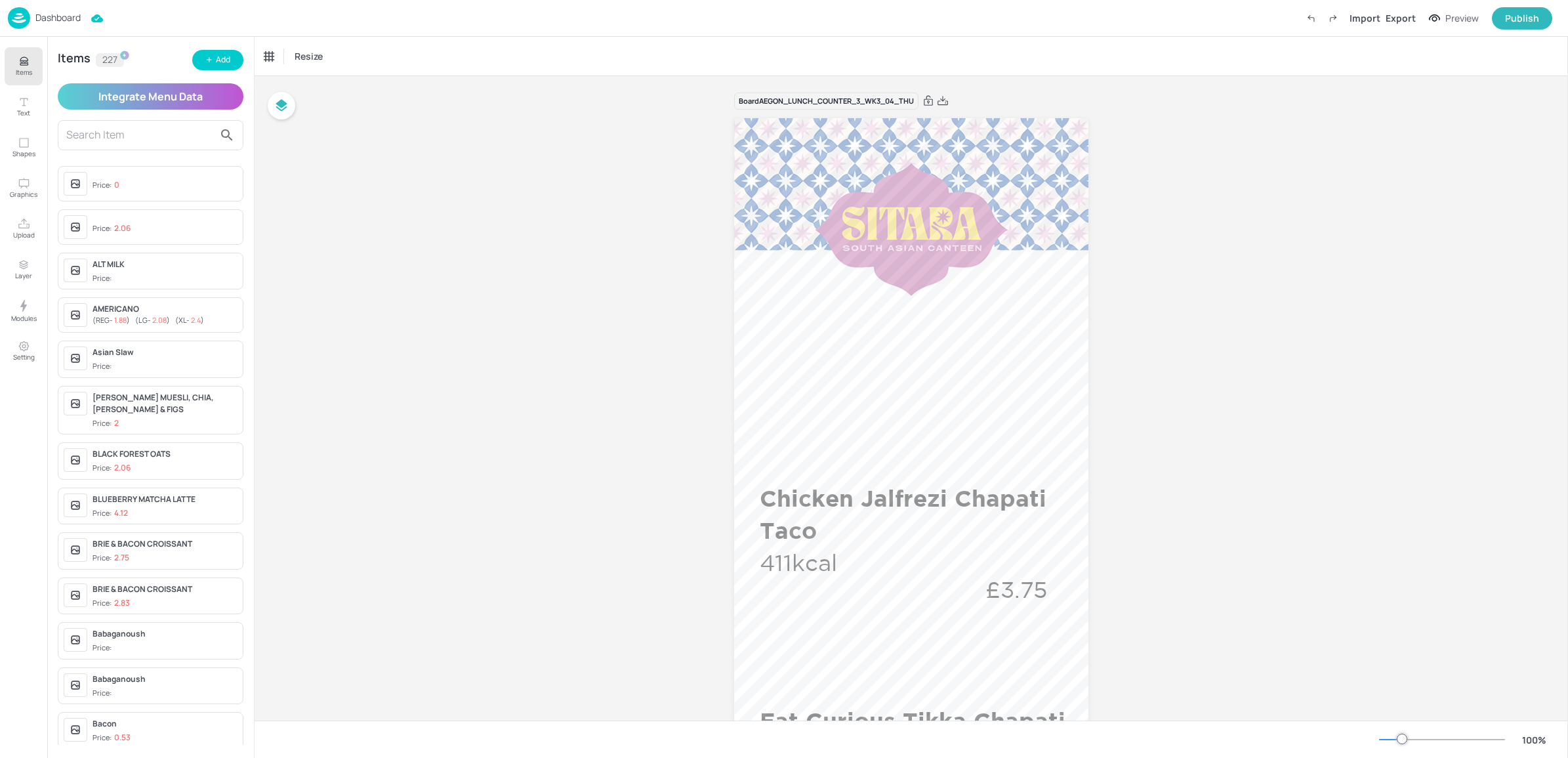
click at [29, 24] on img at bounding box center [19, 17] width 22 height 22
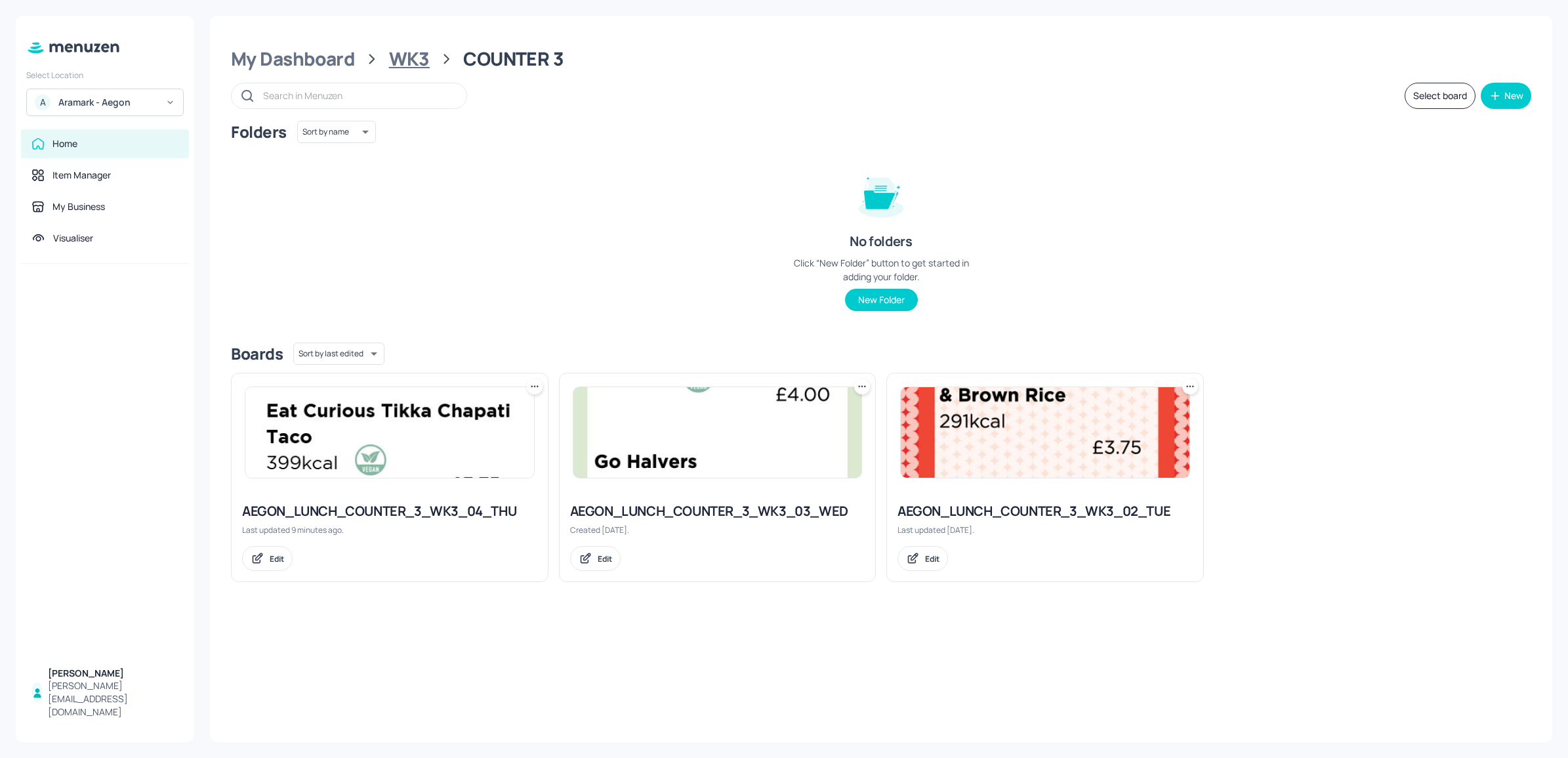
click at [405, 48] on div "WK3" at bounding box center [409, 59] width 40 height 24
